Goal: Transaction & Acquisition: Purchase product/service

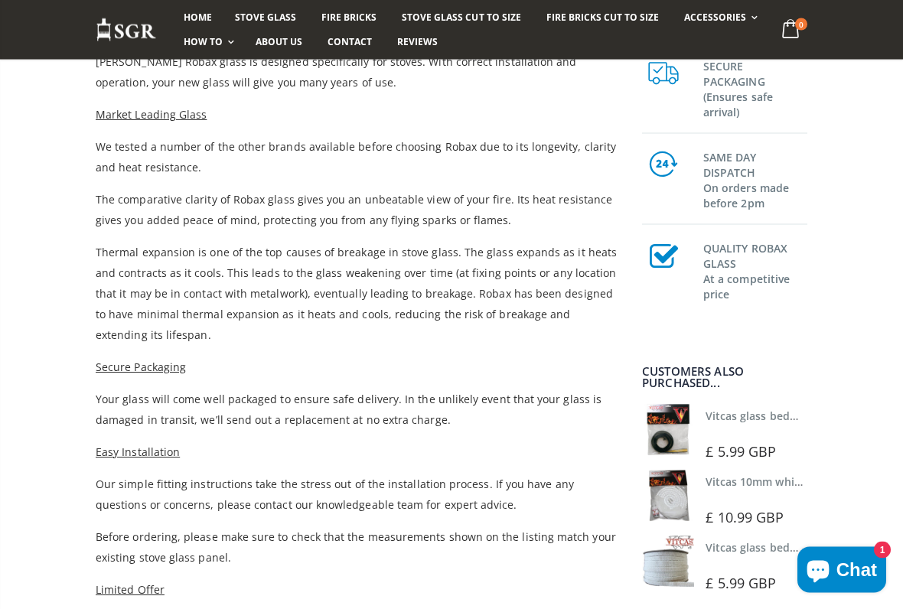
scroll to position [539, 0]
click at [771, 422] on link "Vitcas glass bedding in tape - 2mm x 10mm x 2 meters" at bounding box center [847, 416] width 285 height 15
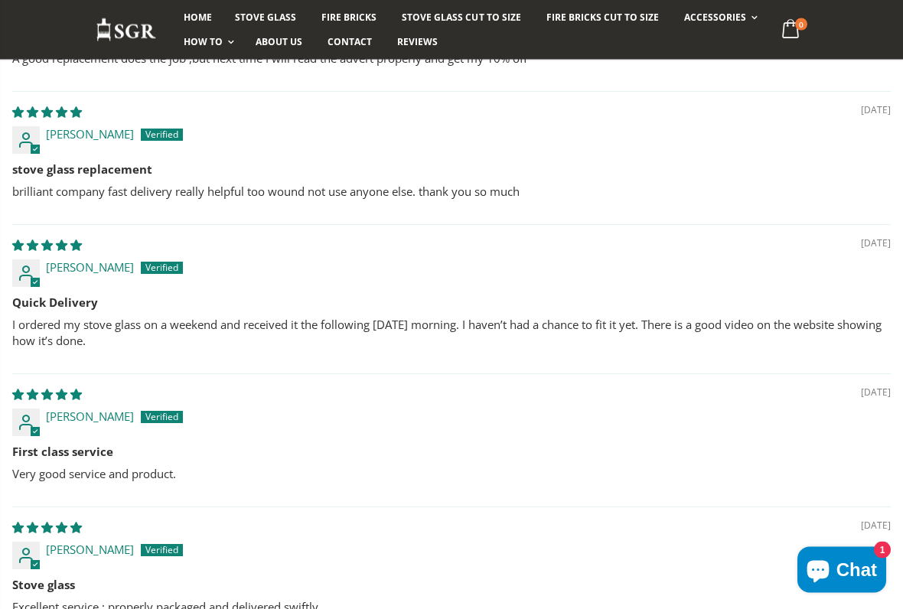
scroll to position [1155, 0]
click at [735, 513] on div "06/03/2025" at bounding box center [451, 528] width 878 height 16
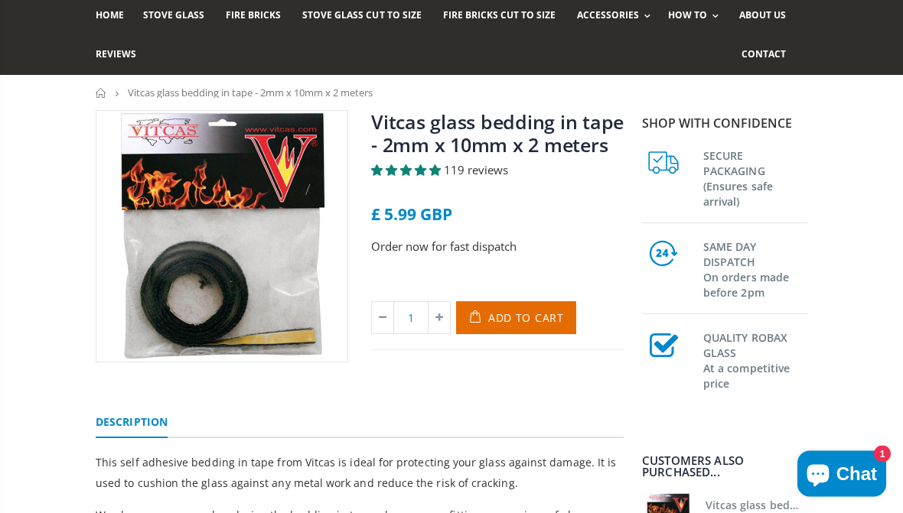
scroll to position [0, 0]
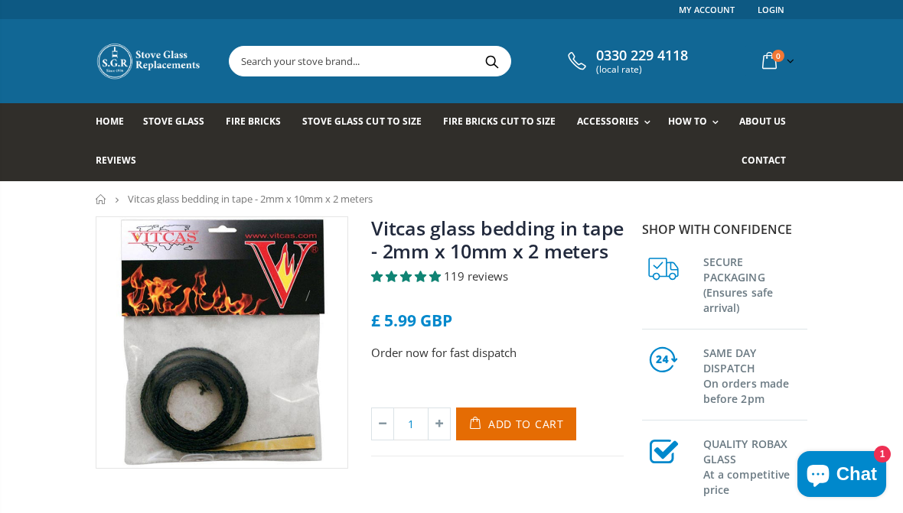
click at [637, 169] on link "Rope Kits" at bounding box center [665, 163] width 156 height 26
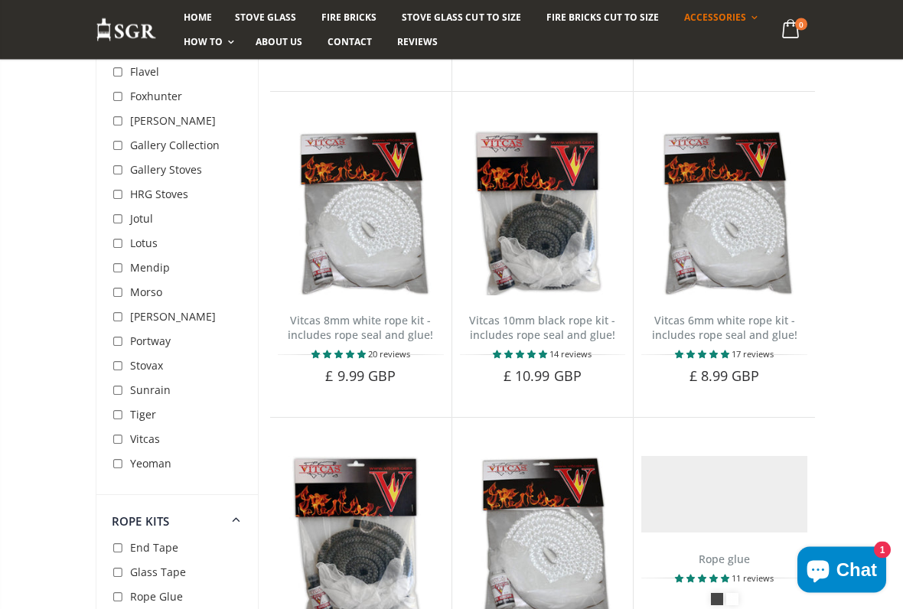
scroll to position [492, 0]
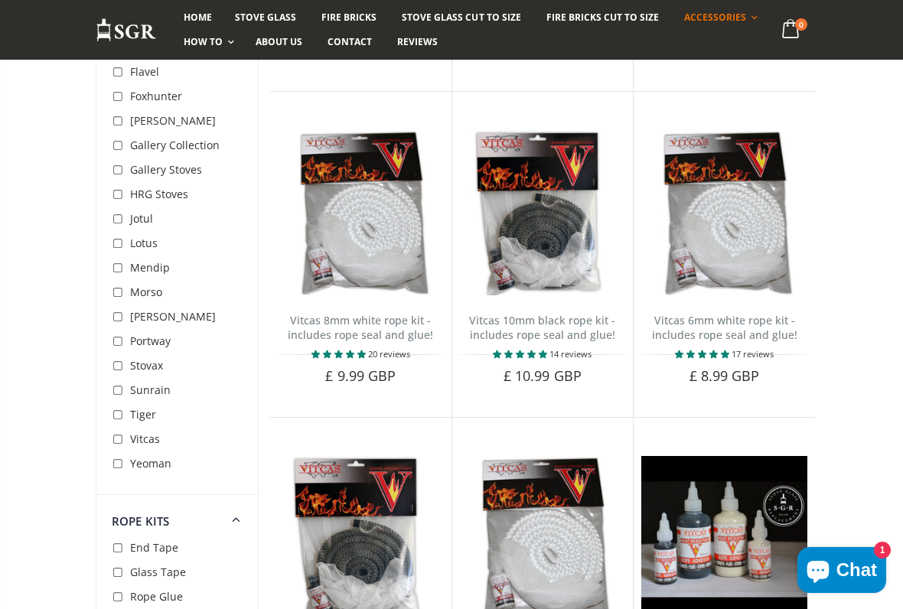
click at [125, 320] on input "checkbox" at bounding box center [119, 317] width 15 height 15
checkbox input "true"
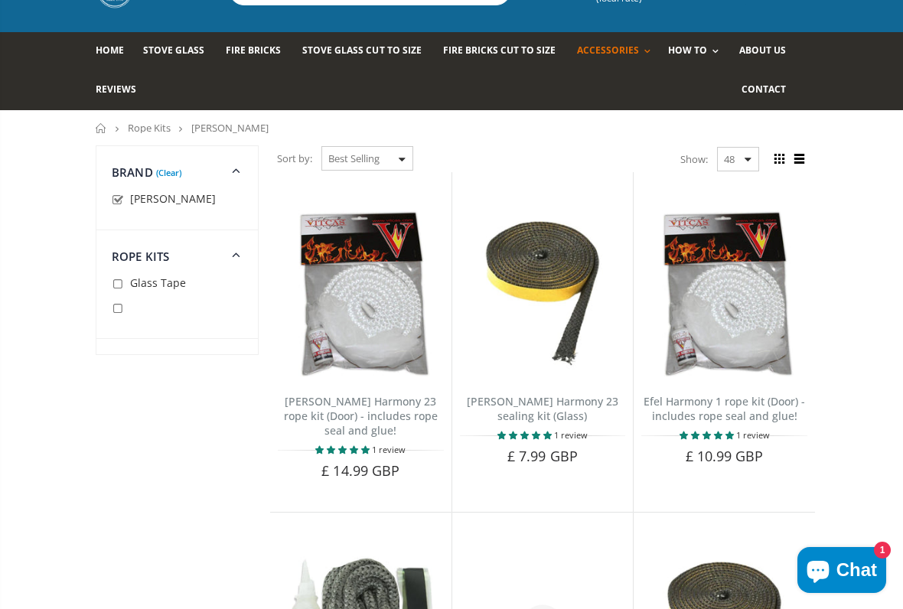
scroll to position [77, 0]
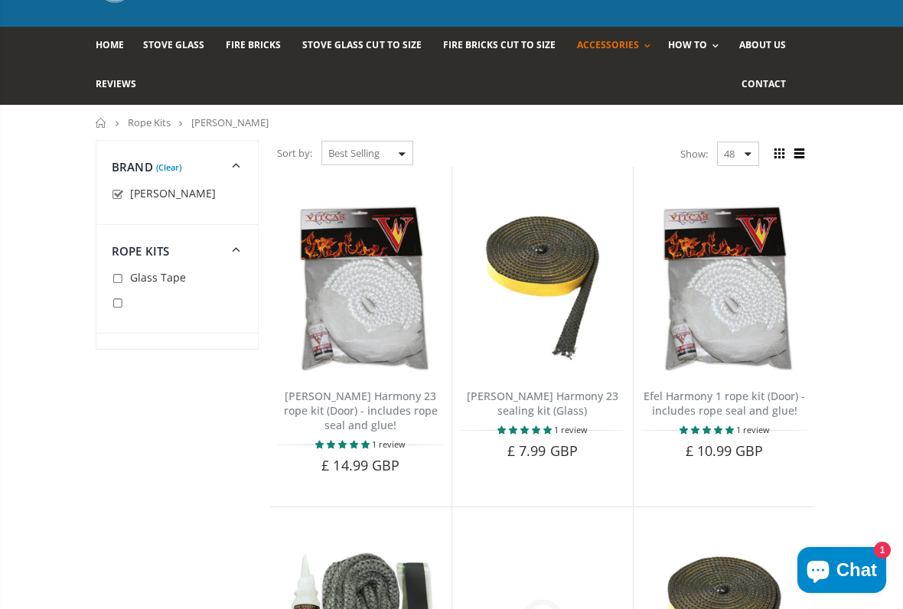
click at [415, 389] on link "[PERSON_NAME] Harmony 23 rope kit (Door) - includes rope seal and glue!" at bounding box center [361, 411] width 154 height 44
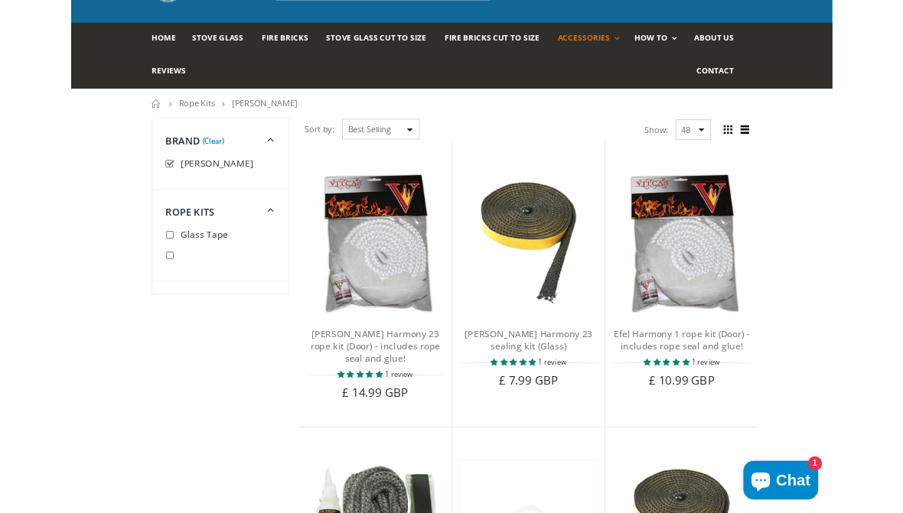
scroll to position [119, 0]
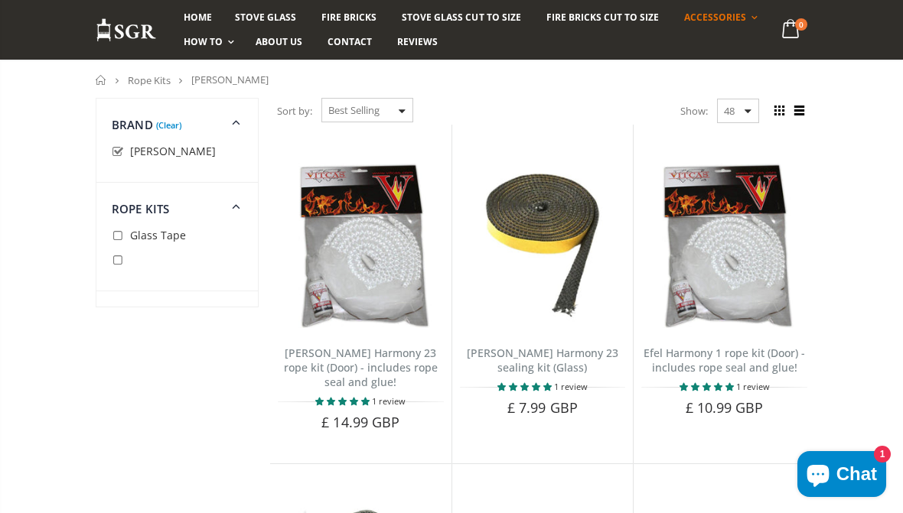
click at [599, 345] on div "Nestor Martin Harmony 23 sealing kit (Glass) 1 review This self adhesive beddin…" at bounding box center [542, 388] width 181 height 121
click at [586, 346] on link "Nestor Martin Harmony 23 sealing kit (Glass)" at bounding box center [543, 360] width 152 height 29
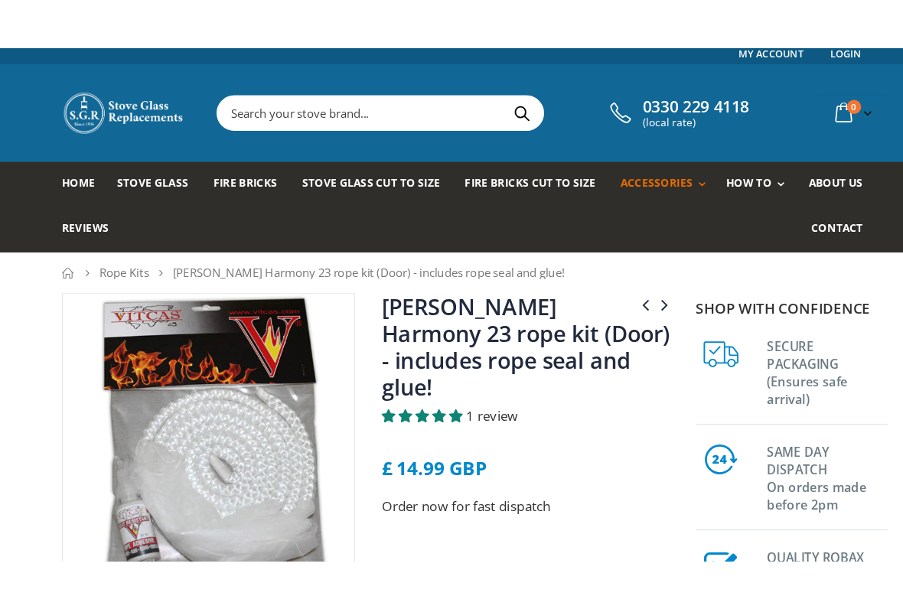
scroll to position [31, 0]
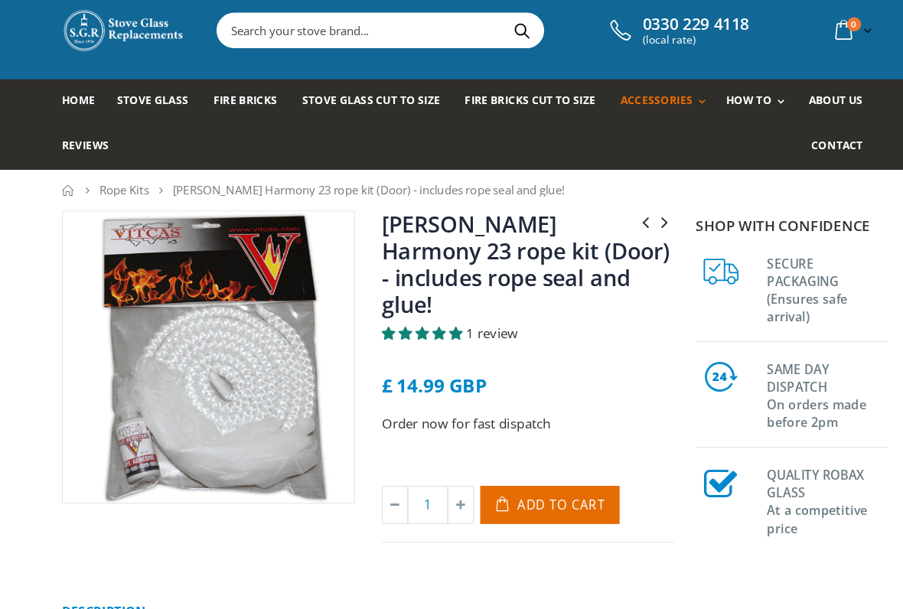
click at [741, 262] on h3 "SECURE PACKAGING (Ensures safe arrival)" at bounding box center [755, 253] width 104 height 64
click at [507, 432] on span "Add to Cart" at bounding box center [526, 439] width 76 height 15
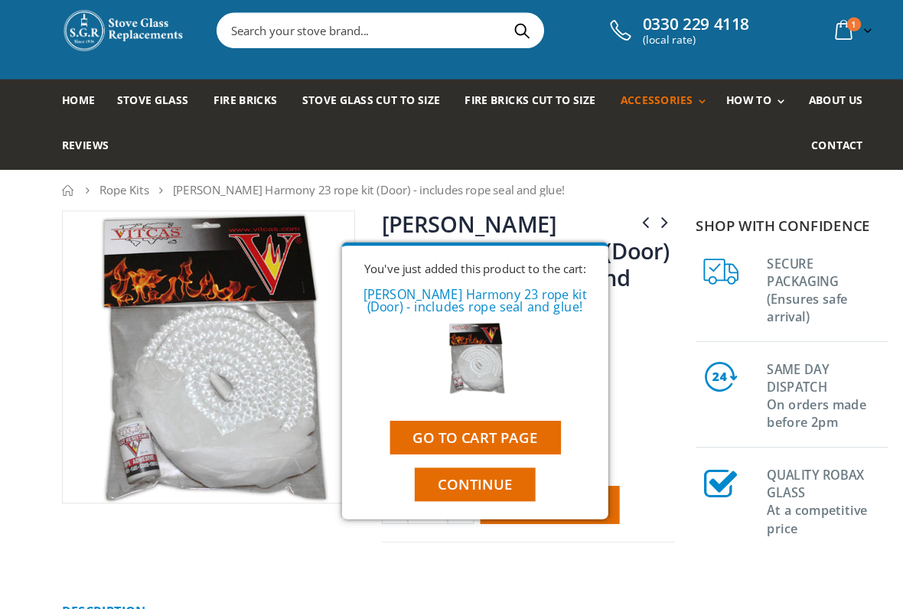
click at [449, 423] on button "Continue" at bounding box center [451, 422] width 104 height 29
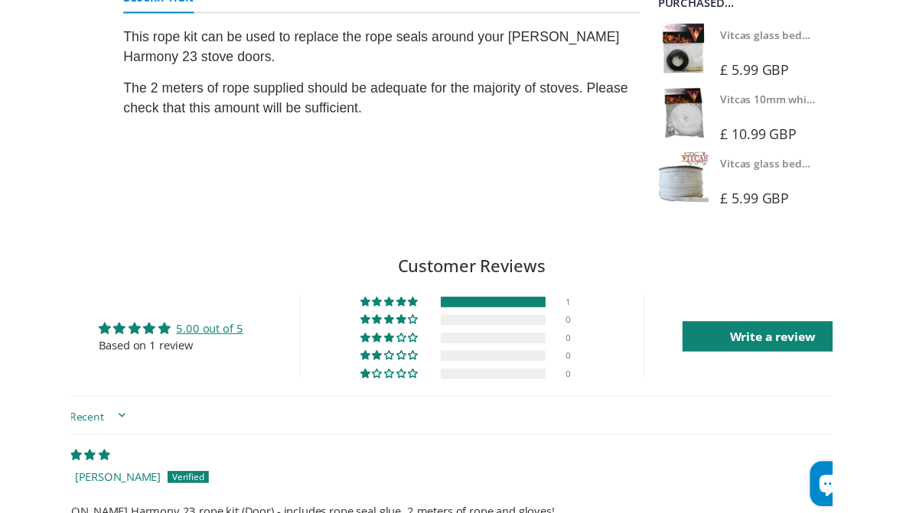
scroll to position [512, 0]
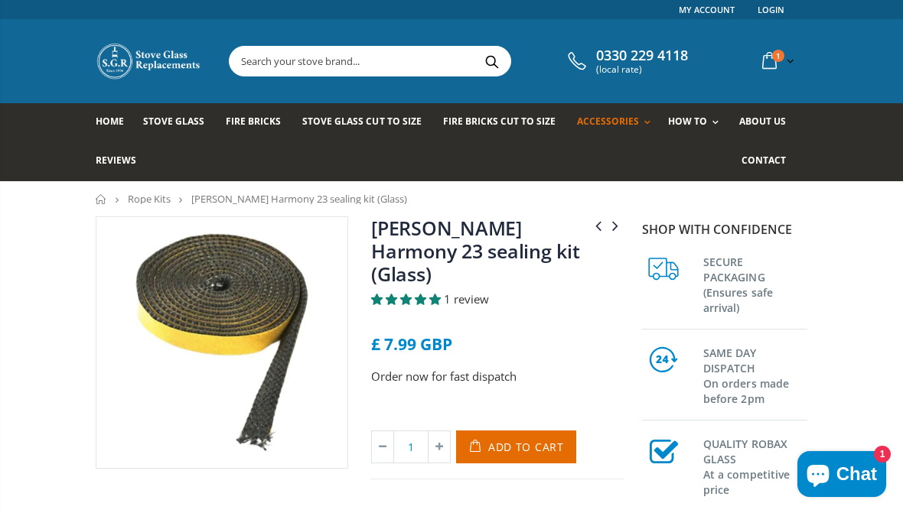
click at [427, 58] on input "text" at bounding box center [441, 61] width 422 height 29
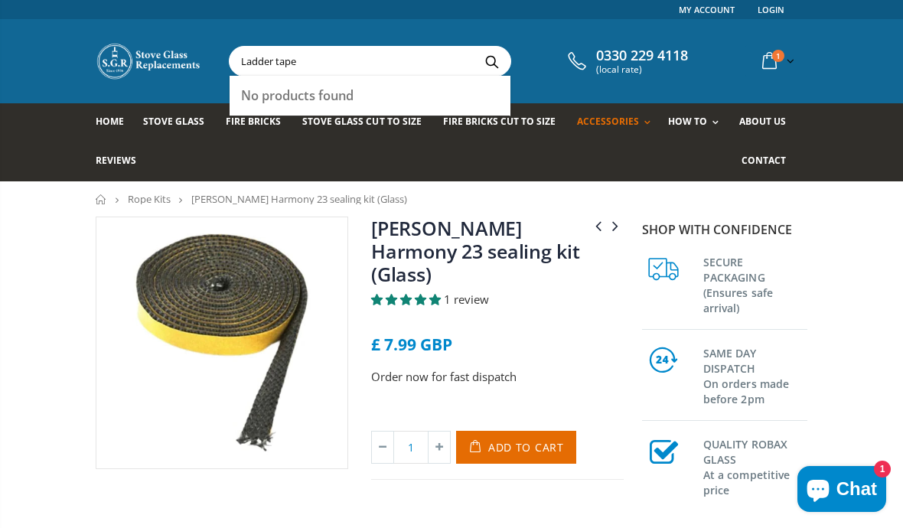
type input "Ladder tape"
click at [484, 61] on button "Search" at bounding box center [491, 61] width 34 height 29
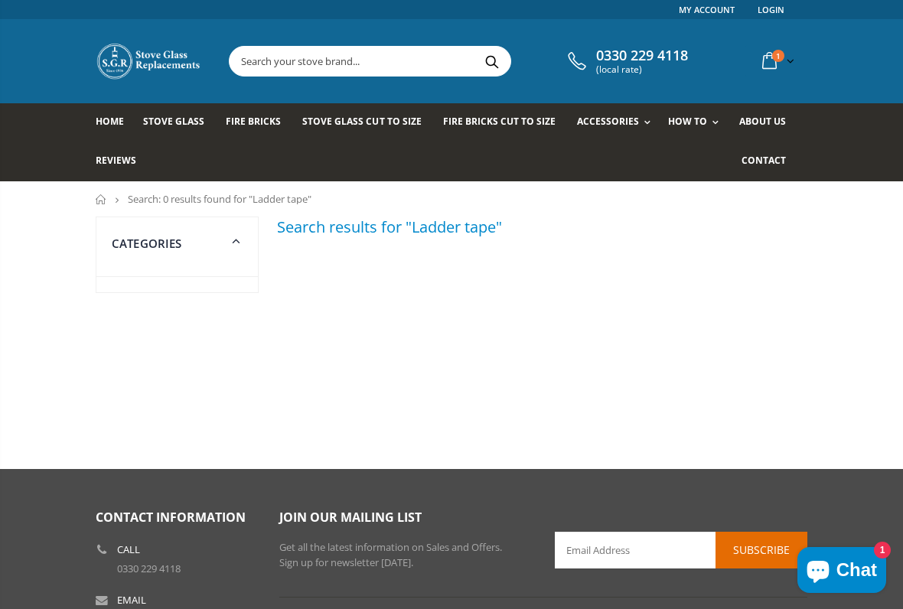
click at [782, 184] on link "Replace Your Stove Glass" at bounding box center [756, 189] width 156 height 27
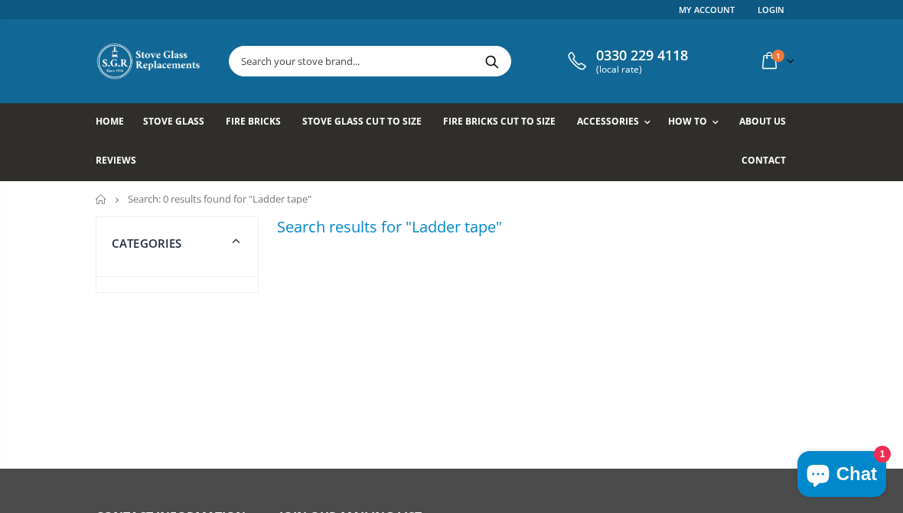
click at [120, 127] on span "Home" at bounding box center [110, 121] width 28 height 13
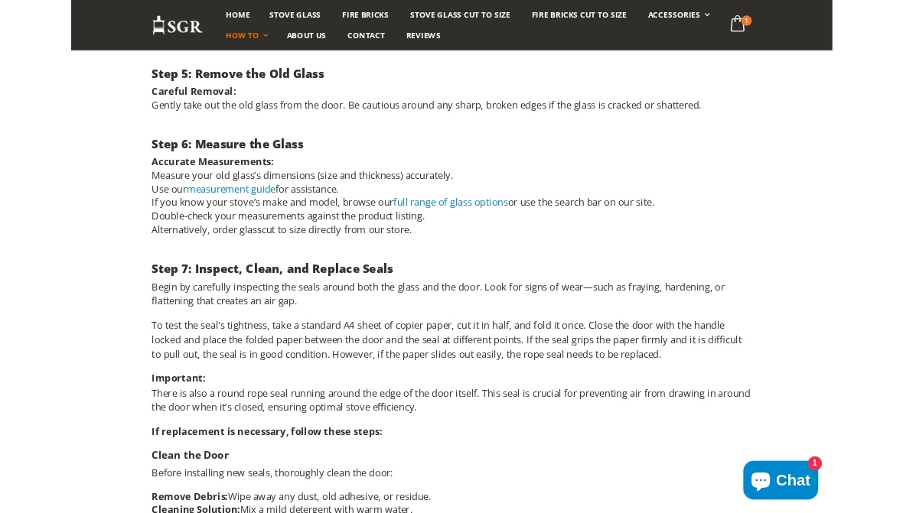
scroll to position [1579, 0]
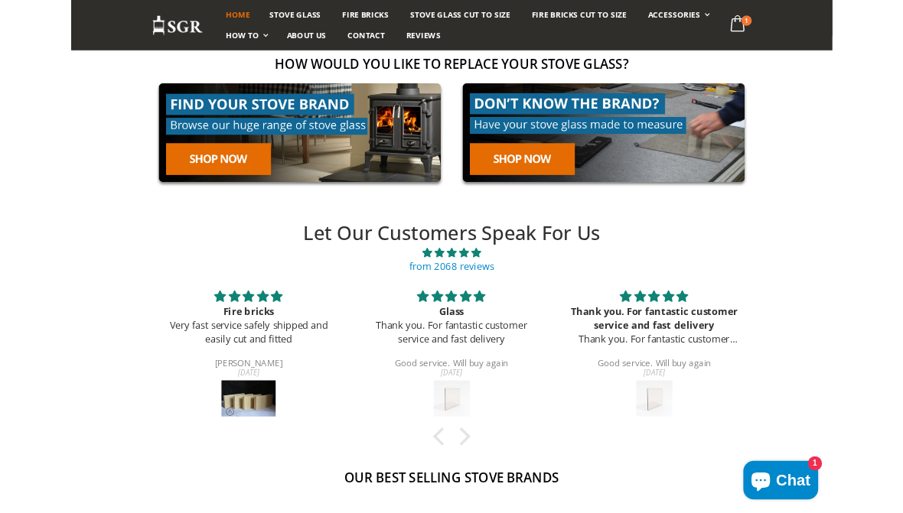
scroll to position [133, 0]
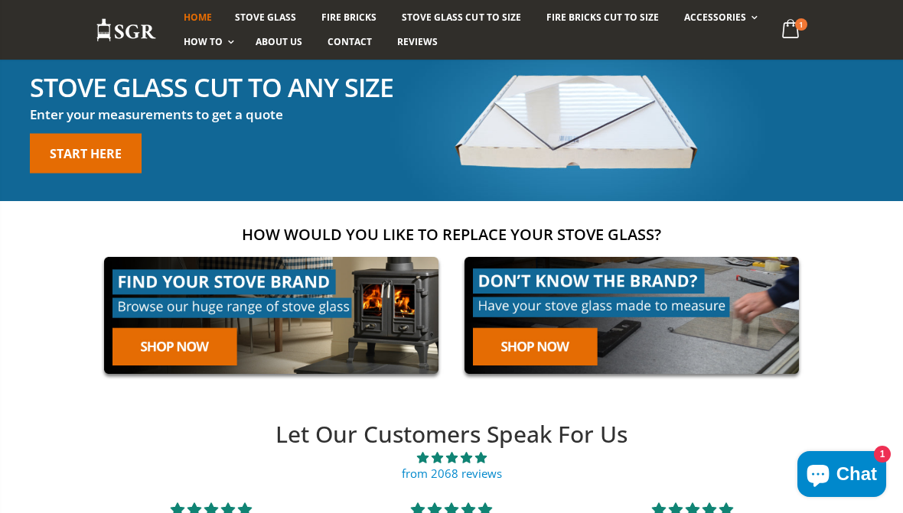
click at [763, 76] on link "Fittting Materials" at bounding box center [761, 77] width 156 height 27
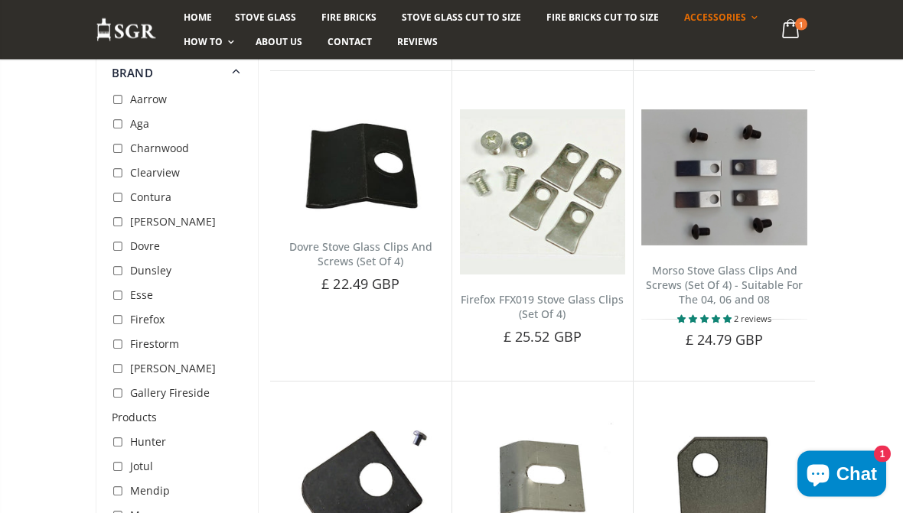
scroll to position [815, 0]
click at [719, 51] on link "Rope Kits" at bounding box center [761, 50] width 156 height 26
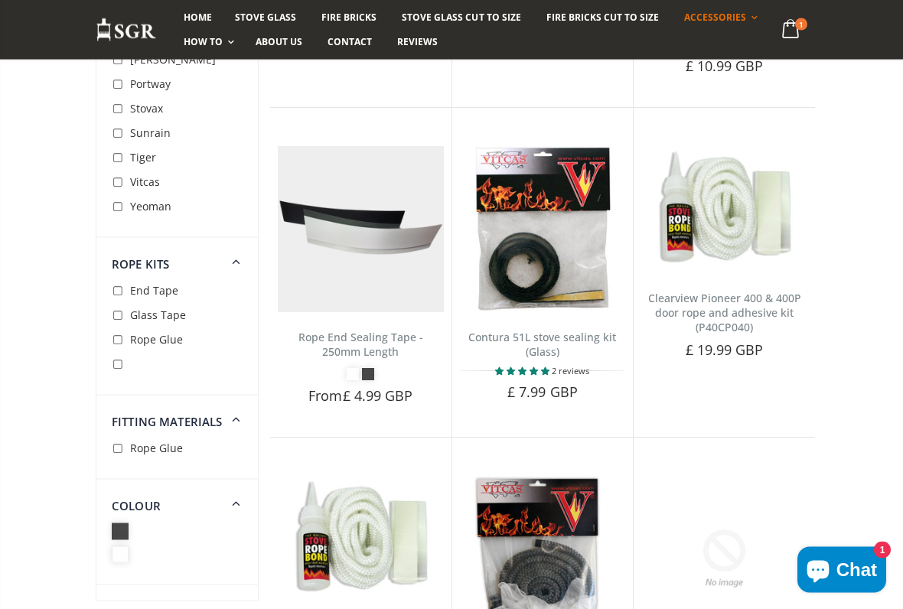
scroll to position [2469, 0]
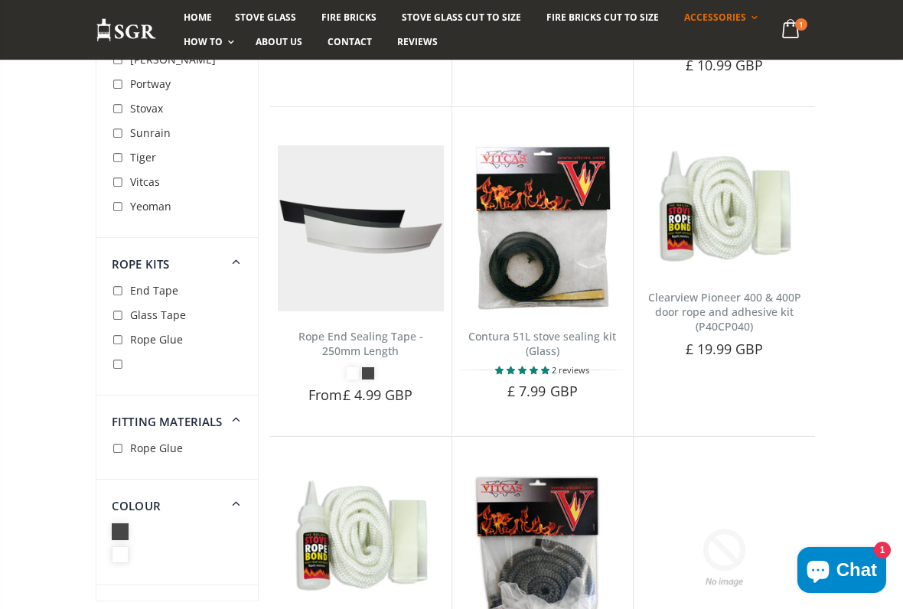
click at [406, 406] on link "Add to Cart" at bounding box center [361, 421] width 108 height 31
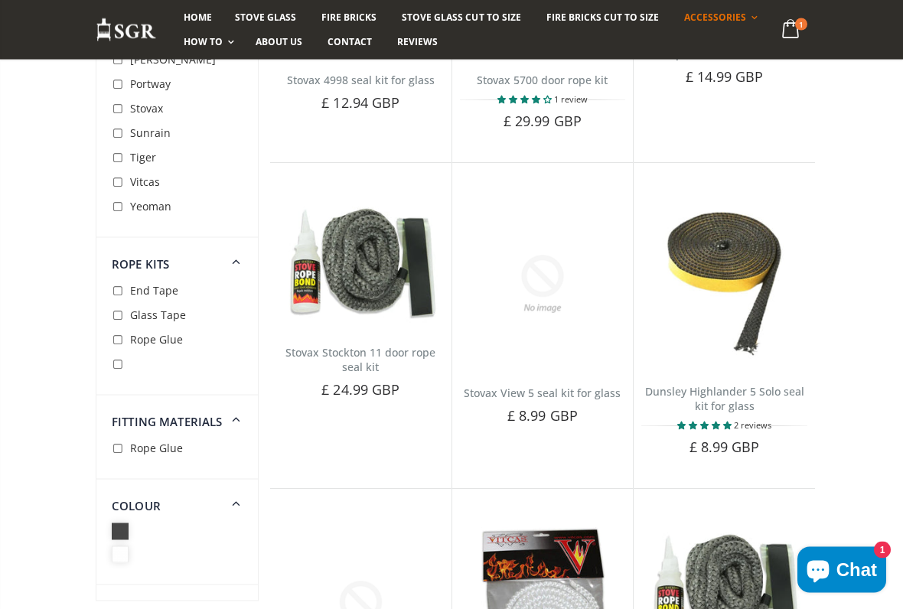
scroll to position [4340, 0]
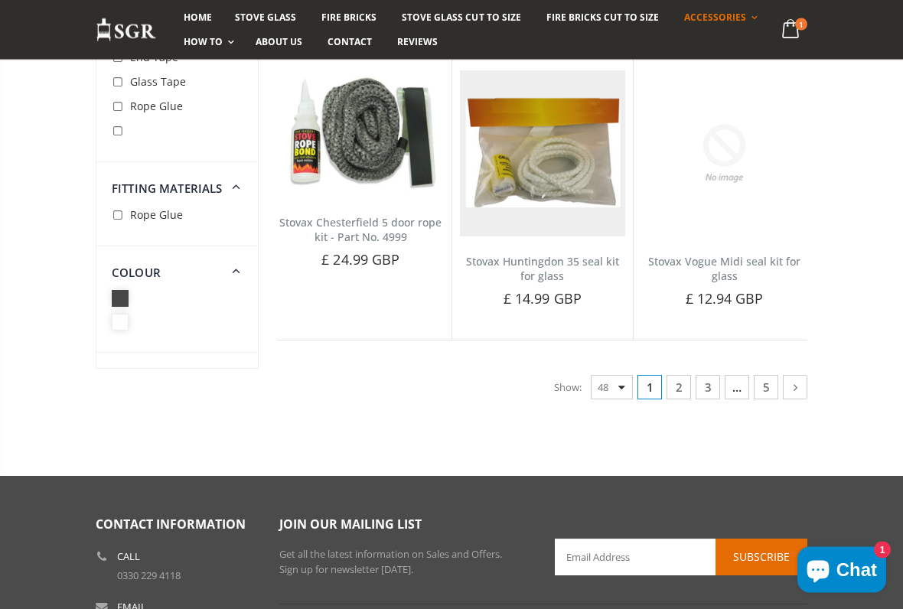
click at [797, 380] on icon at bounding box center [795, 387] width 16 height 15
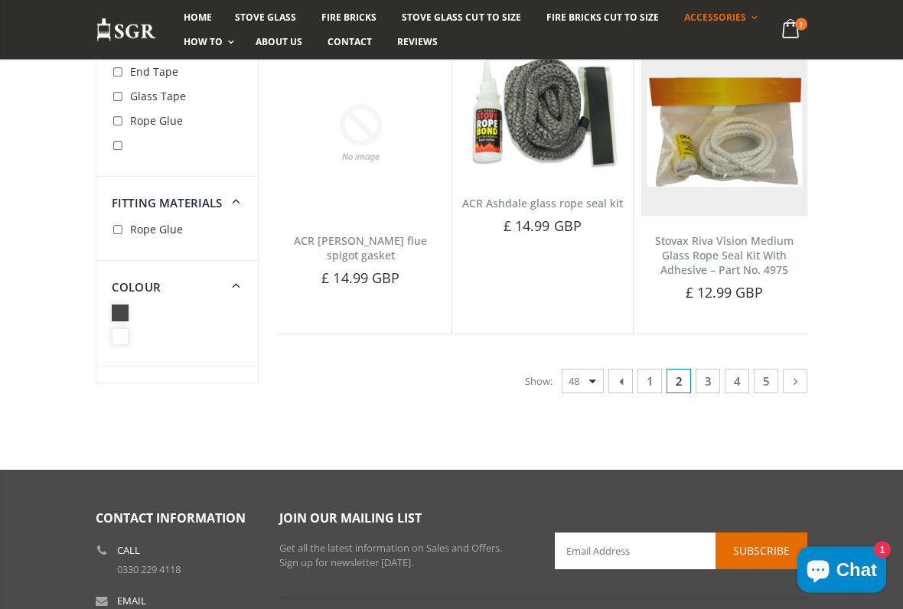
scroll to position [4894, 0]
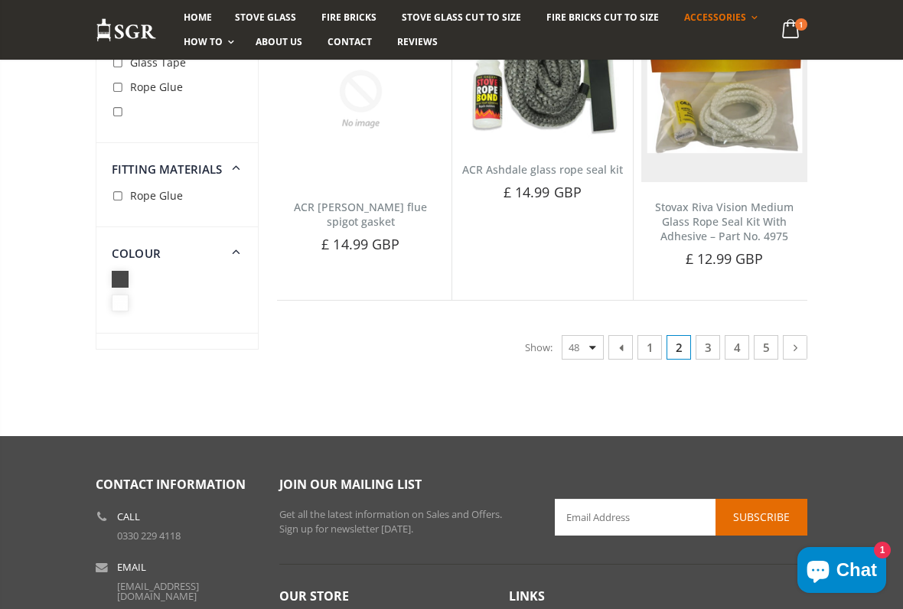
click at [790, 340] on icon at bounding box center [795, 347] width 16 height 15
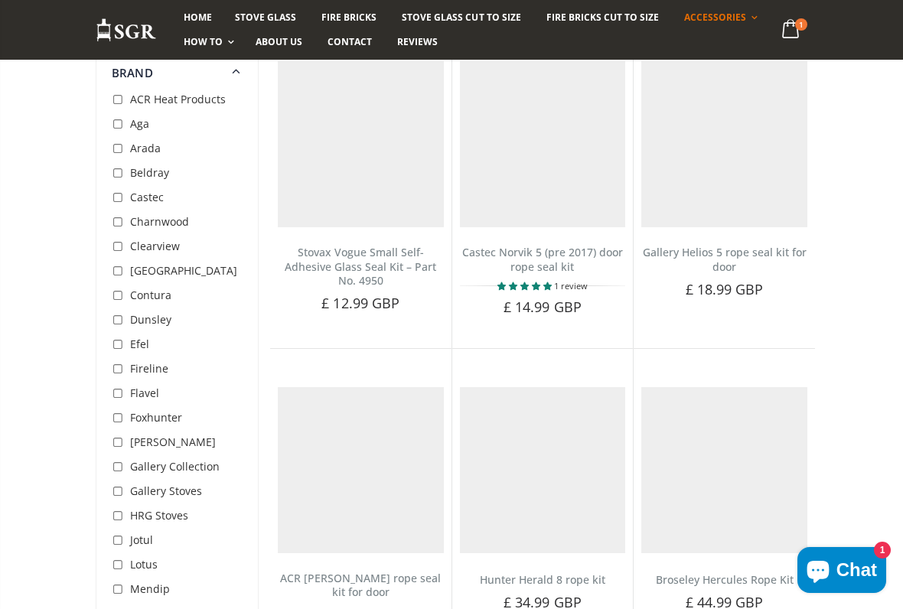
scroll to position [217, 0]
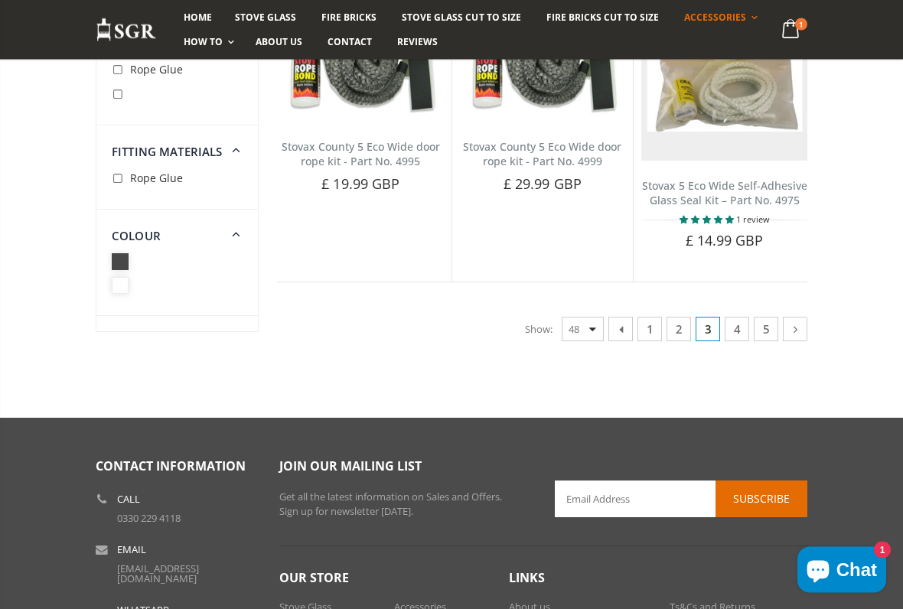
scroll to position [4967, 0]
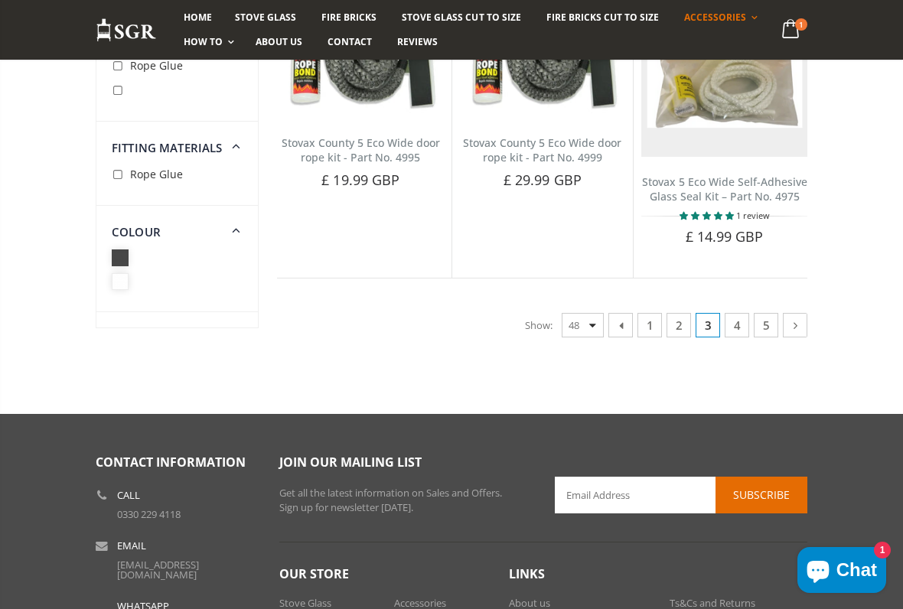
click at [799, 318] on icon at bounding box center [795, 325] width 16 height 15
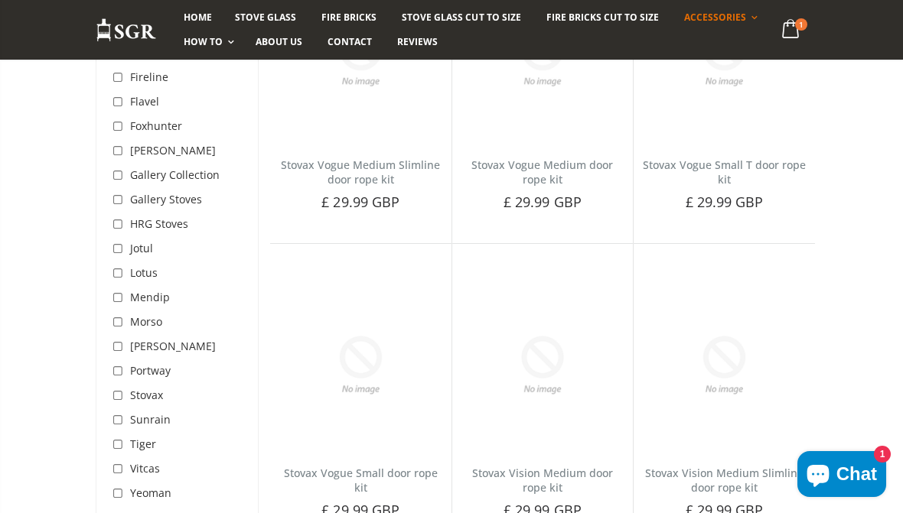
scroll to position [4335, 0]
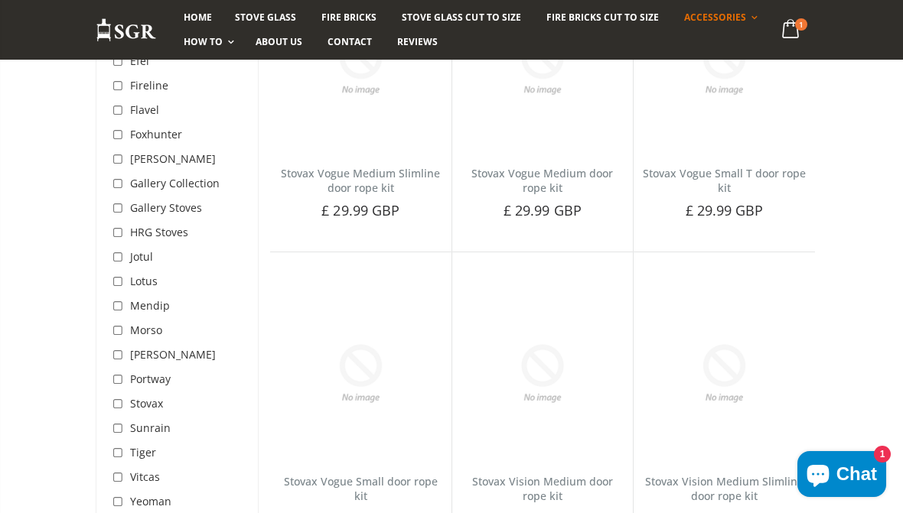
click at [125, 351] on input "checkbox" at bounding box center [119, 355] width 15 height 15
checkbox input "true"
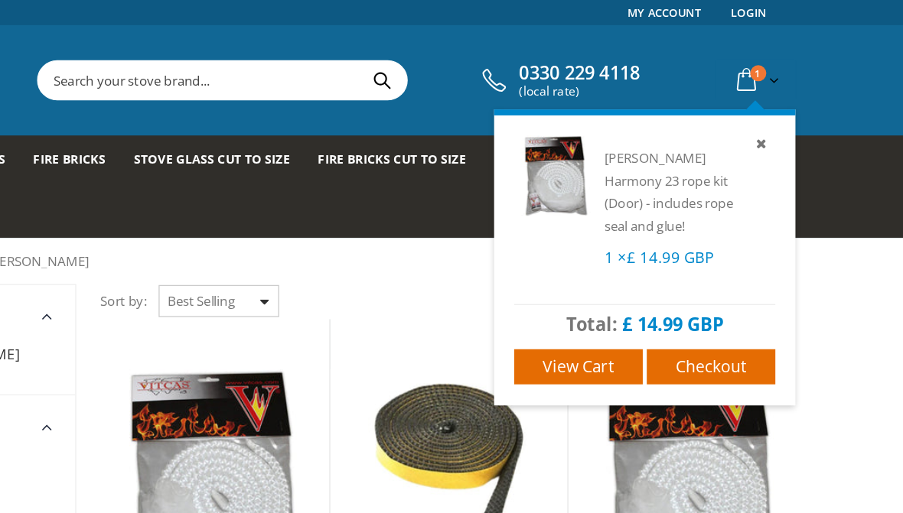
click at [774, 109] on link at bounding box center [783, 110] width 18 height 18
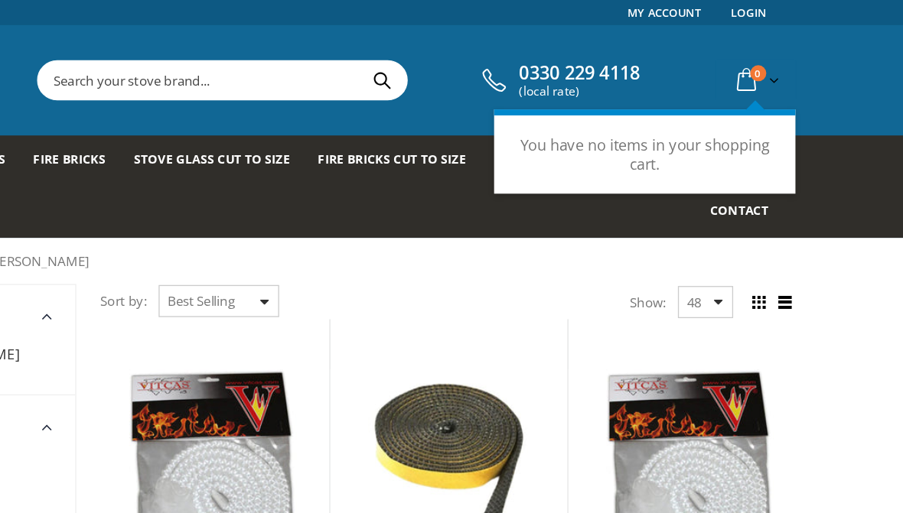
click at [591, 116] on div "You have no items in your shopping cart." at bounding box center [692, 117] width 230 height 29
